Goal: Check status: Check status

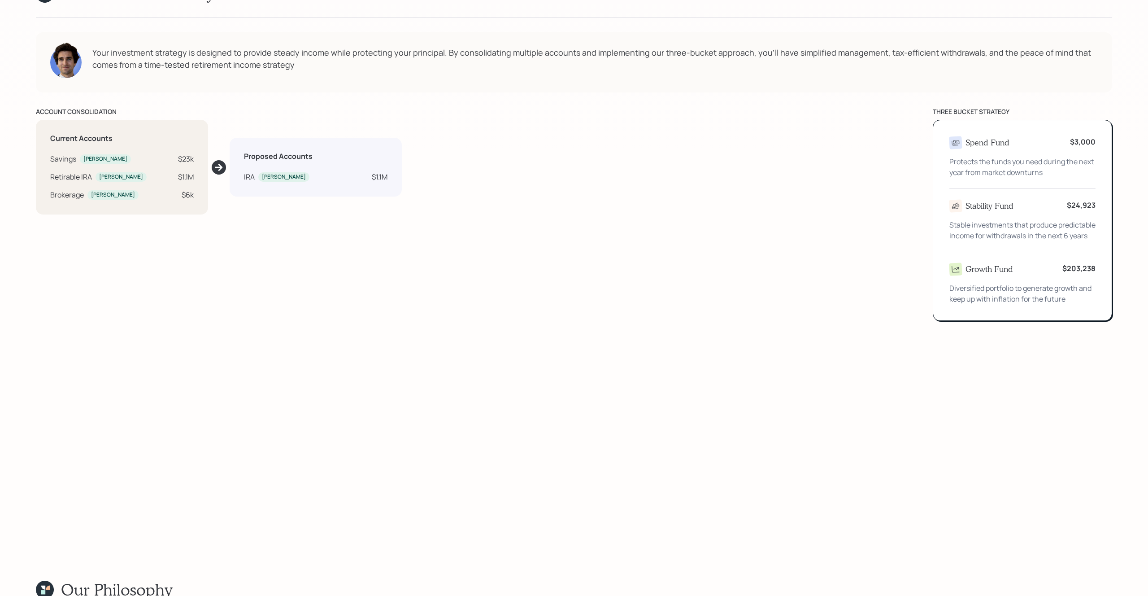
scroll to position [1288, 0]
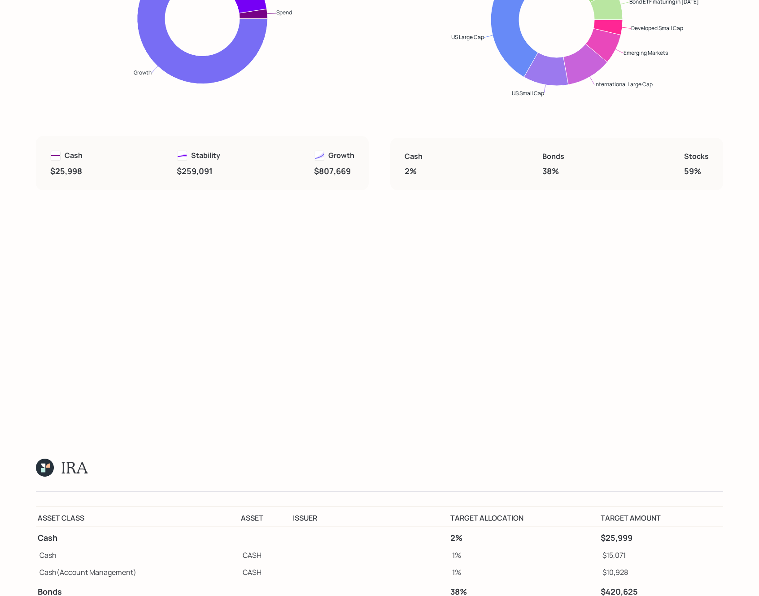
scroll to position [9347, 0]
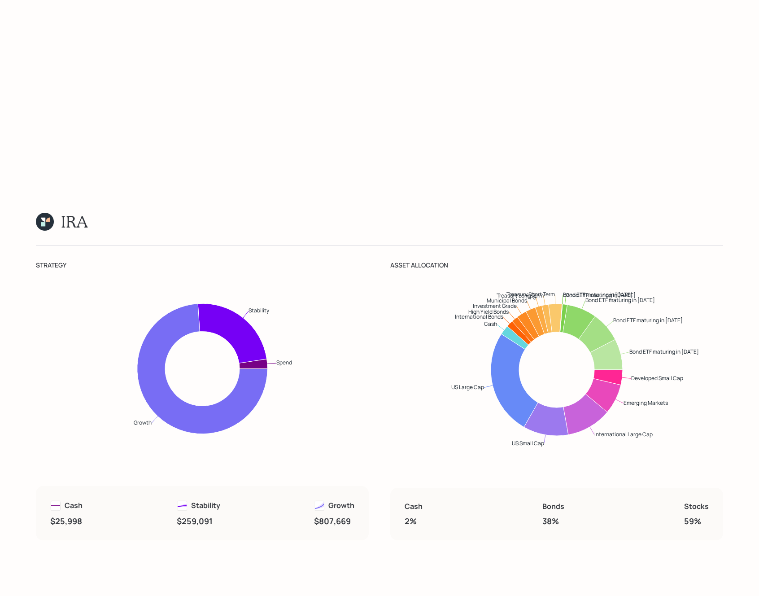
click at [503, 234] on div "IRA [PERSON_NAME] [PERSON_NAME] Strategy Spend Stability Growth Cash $25,998 St…" at bounding box center [379, 510] width 687 height 596
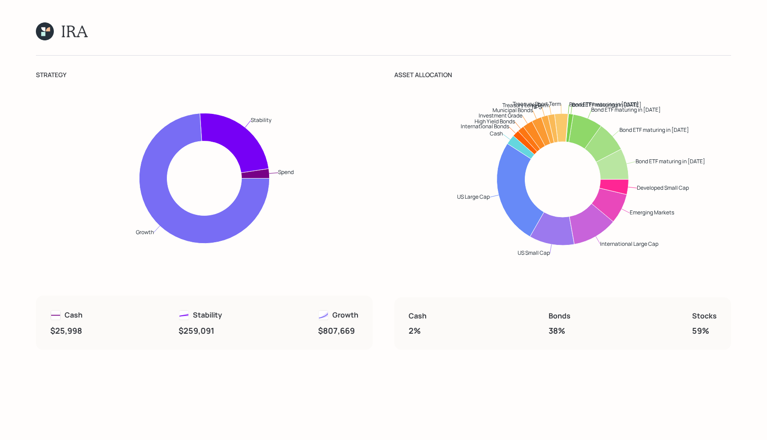
scroll to position [7044, 0]
